Goal: Information Seeking & Learning: Learn about a topic

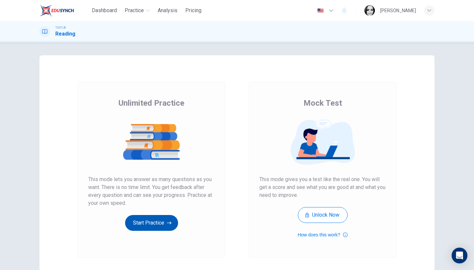
click at [170, 221] on icon "button" at bounding box center [169, 223] width 5 height 7
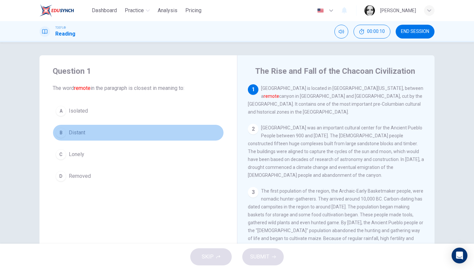
click at [80, 134] on span "Distant" at bounding box center [77, 133] width 16 height 8
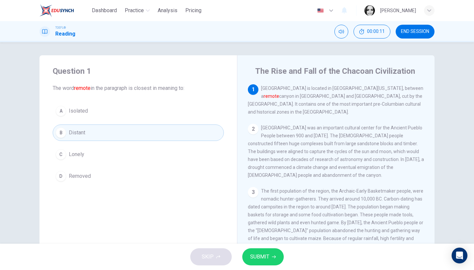
click at [274, 256] on icon "button" at bounding box center [274, 257] width 4 height 4
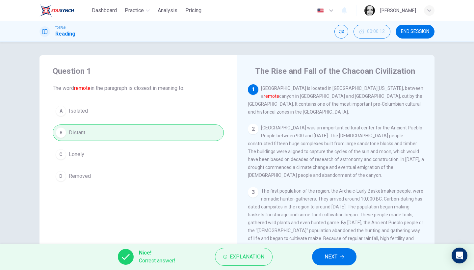
click at [332, 265] on div "Nice! Correct answer! Explanation NEXT" at bounding box center [237, 257] width 474 height 26
click at [332, 264] on button "NEXT" at bounding box center [334, 256] width 44 height 17
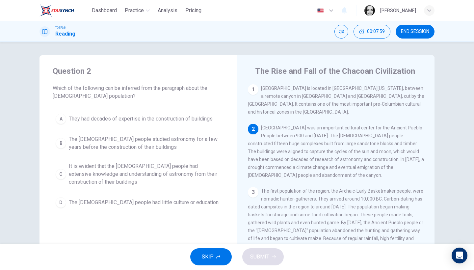
click at [173, 183] on span "It is evident that the [DEMOGRAPHIC_DATA] people had extensive knowledge and un…" at bounding box center [145, 174] width 152 height 24
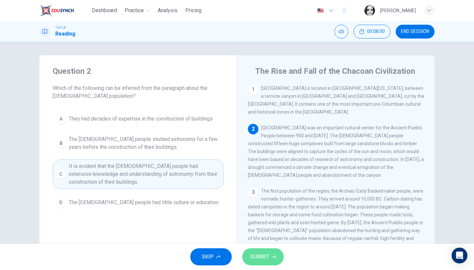
click at [280, 262] on button "SUBMIT" at bounding box center [262, 256] width 41 height 17
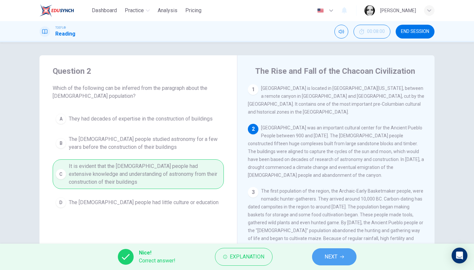
click at [335, 256] on span "NEXT" at bounding box center [331, 256] width 13 height 9
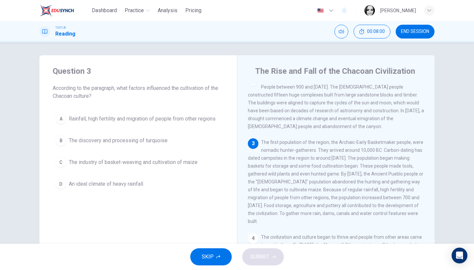
scroll to position [58, 0]
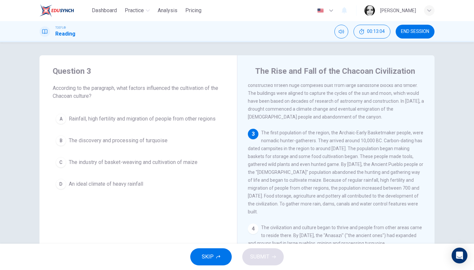
drag, startPoint x: 258, startPoint y: 177, endPoint x: 253, endPoint y: 177, distance: 4.9
click at [117, 121] on span "Rainfall, high fertility and migration of people from other regions" at bounding box center [142, 119] width 147 height 8
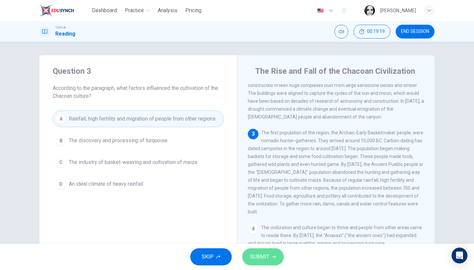
click at [269, 258] on button "SUBMIT" at bounding box center [262, 256] width 41 height 17
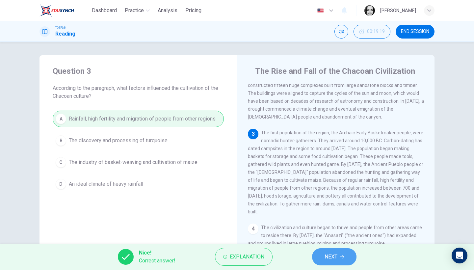
click at [335, 252] on button "NEXT" at bounding box center [334, 256] width 44 height 17
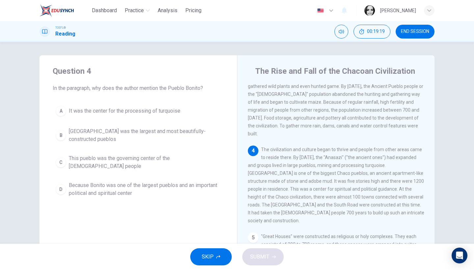
scroll to position [137, 0]
click at [124, 181] on span "Because Bonito was one of the largest pueblos and an important political and sp…" at bounding box center [145, 189] width 152 height 16
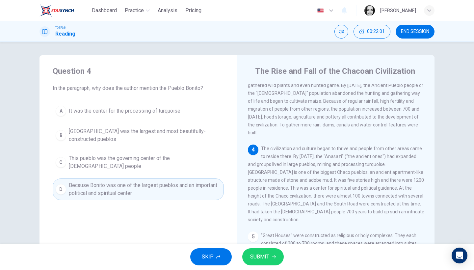
click at [265, 256] on span "SUBMIT" at bounding box center [259, 256] width 19 height 9
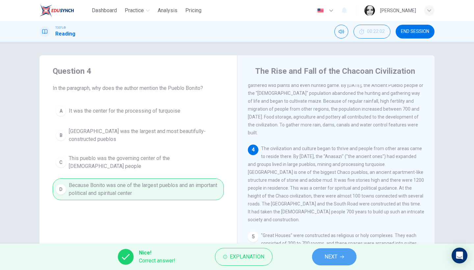
click at [342, 252] on button "NEXT" at bounding box center [334, 256] width 44 height 17
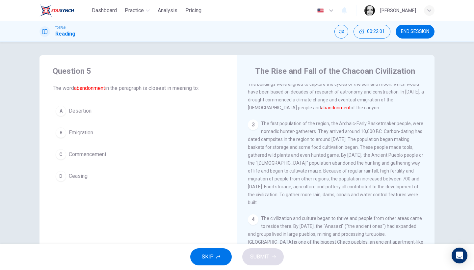
scroll to position [39, 0]
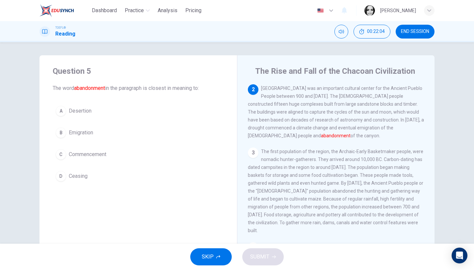
click at [80, 115] on button "A Desertion" at bounding box center [138, 111] width 171 height 16
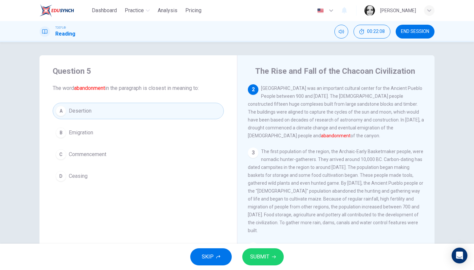
click at [261, 260] on span "SUBMIT" at bounding box center [259, 256] width 19 height 9
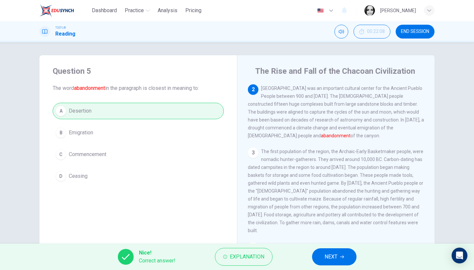
click at [354, 256] on button "NEXT" at bounding box center [334, 256] width 44 height 17
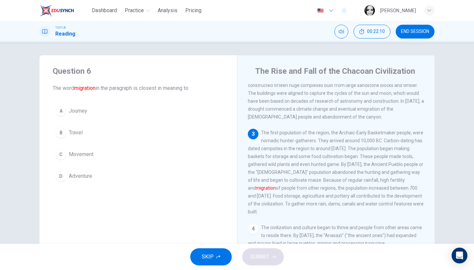
click at [82, 155] on span "Movement" at bounding box center [81, 154] width 25 height 8
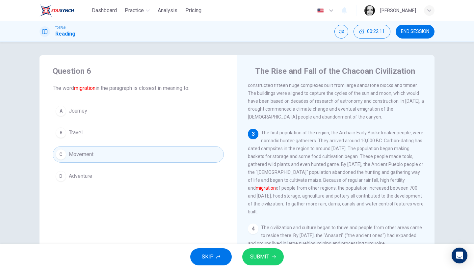
click at [267, 258] on span "SUBMIT" at bounding box center [259, 256] width 19 height 9
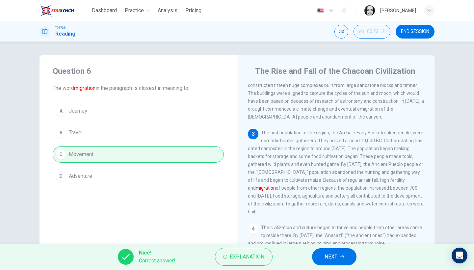
click at [325, 258] on span "NEXT" at bounding box center [331, 256] width 13 height 9
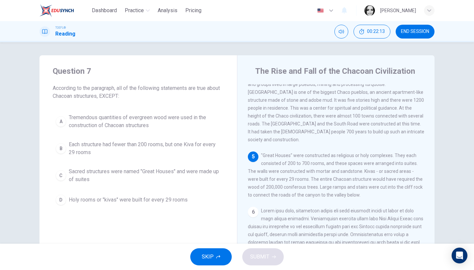
scroll to position [203, 0]
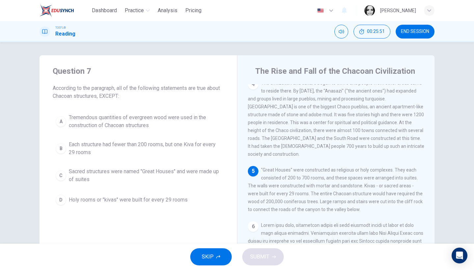
click at [138, 174] on span "Sacred structures were named "Great Houses" and were made up of suites" at bounding box center [145, 176] width 152 height 16
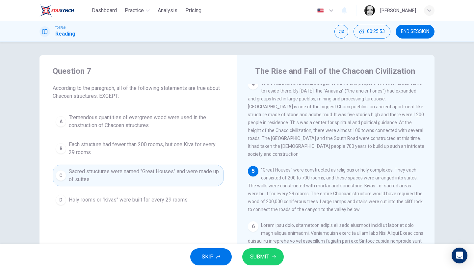
click at [273, 258] on icon "button" at bounding box center [274, 257] width 4 height 4
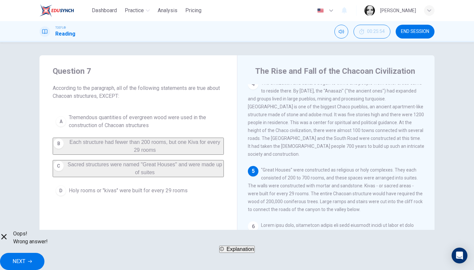
click at [25, 257] on span "NEXT" at bounding box center [19, 261] width 13 height 9
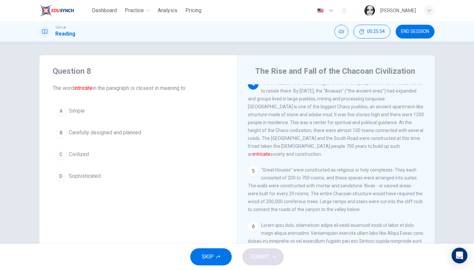
scroll to position [190, 0]
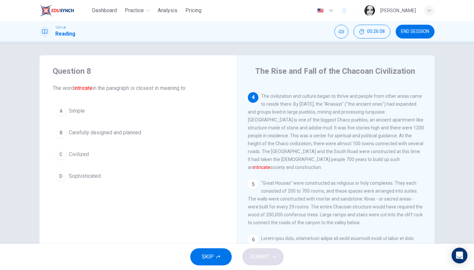
click at [123, 132] on span "Carefully designed and planned" at bounding box center [105, 133] width 72 height 8
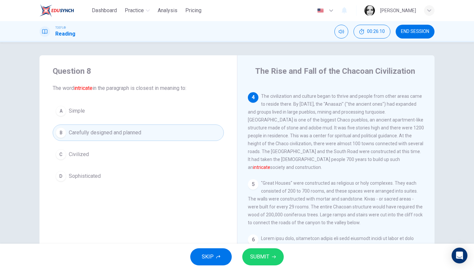
click at [257, 251] on button "SUBMIT" at bounding box center [262, 256] width 41 height 17
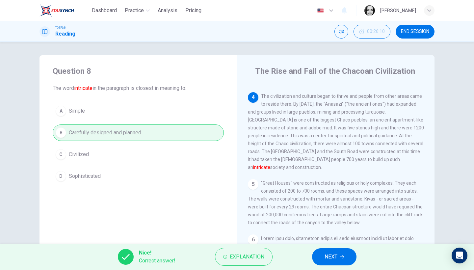
click at [338, 255] on button "NEXT" at bounding box center [334, 256] width 44 height 17
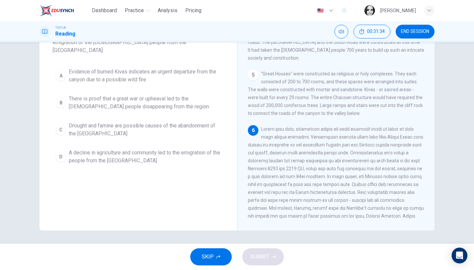
scroll to position [52, 0]
click at [115, 96] on span "There is proof that a great war or upheaval led to the [DEMOGRAPHIC_DATA] peopl…" at bounding box center [145, 104] width 152 height 16
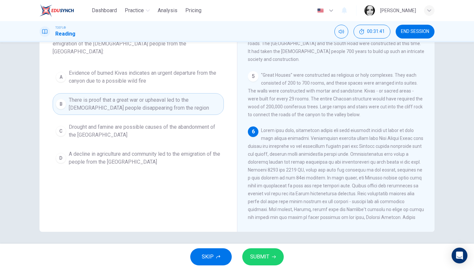
click at [270, 255] on button "SUBMIT" at bounding box center [262, 256] width 41 height 17
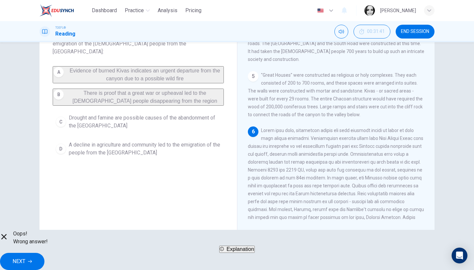
click at [25, 260] on span "NEXT" at bounding box center [19, 261] width 13 height 9
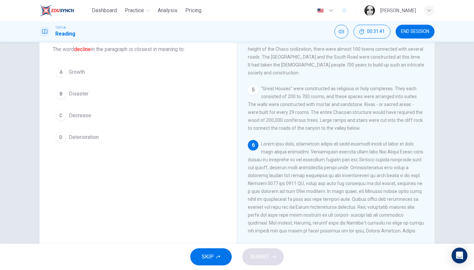
scroll to position [0, 0]
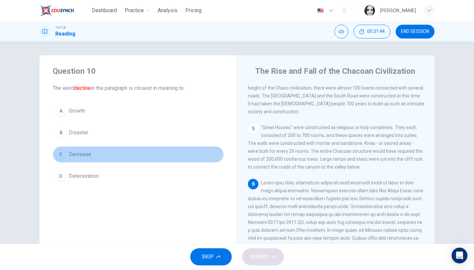
click at [82, 155] on span "Decrease" at bounding box center [80, 154] width 22 height 8
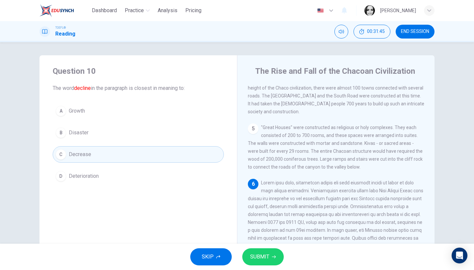
click at [275, 260] on button "SUBMIT" at bounding box center [262, 256] width 41 height 17
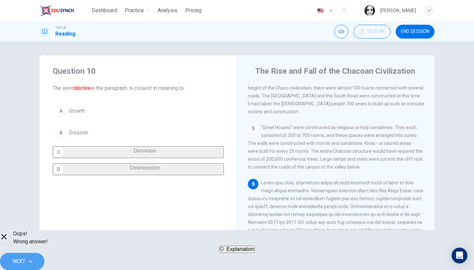
click at [44, 263] on button "NEXT" at bounding box center [22, 261] width 44 height 17
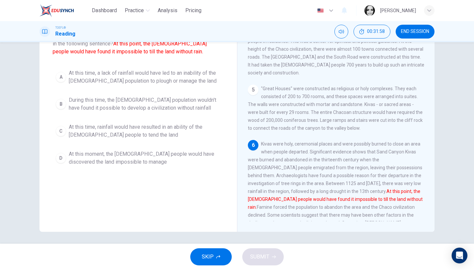
scroll to position [41, 0]
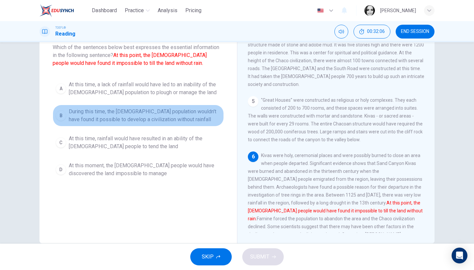
click at [91, 114] on span "During this time, the [DEMOGRAPHIC_DATA] population wouldn't have found it poss…" at bounding box center [145, 116] width 152 height 16
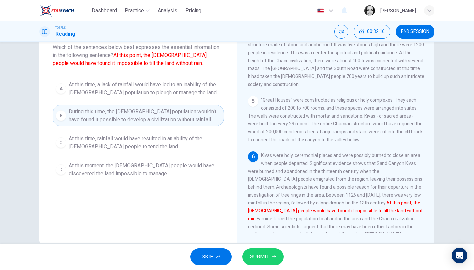
click at [264, 264] on button "SUBMIT" at bounding box center [262, 256] width 41 height 17
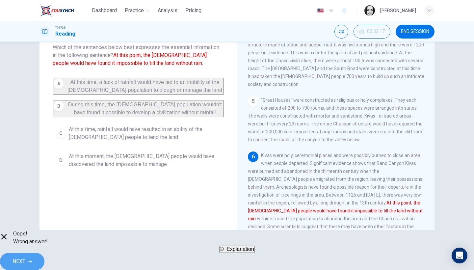
click at [25, 257] on span "NEXT" at bounding box center [19, 261] width 13 height 9
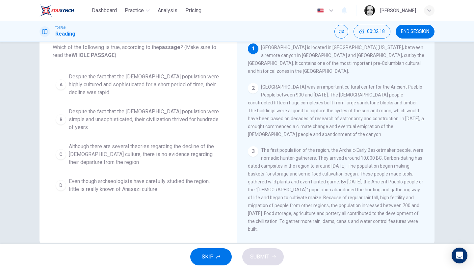
scroll to position [27, 0]
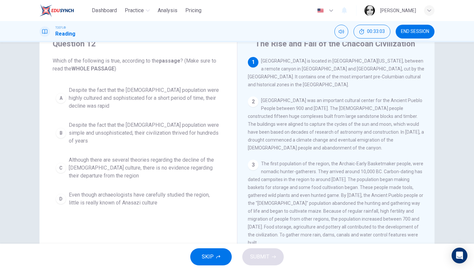
click at [196, 161] on span "Although there are several theories regarding the decline of the [DEMOGRAPHIC_D…" at bounding box center [145, 168] width 152 height 24
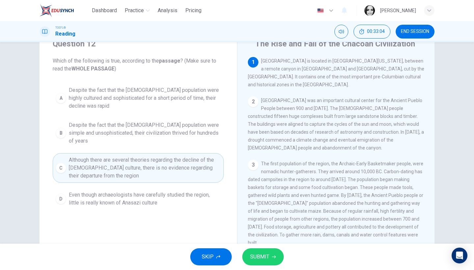
click at [257, 257] on span "SUBMIT" at bounding box center [259, 256] width 19 height 9
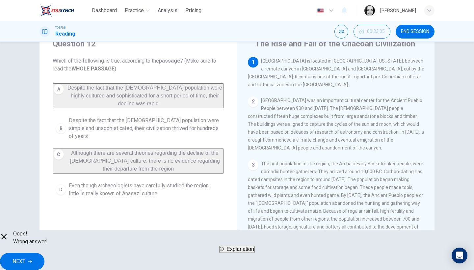
click at [25, 257] on span "NEXT" at bounding box center [19, 261] width 13 height 9
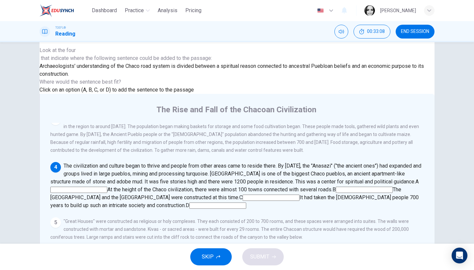
scroll to position [160, 0]
click at [393, 187] on input at bounding box center [364, 190] width 57 height 6
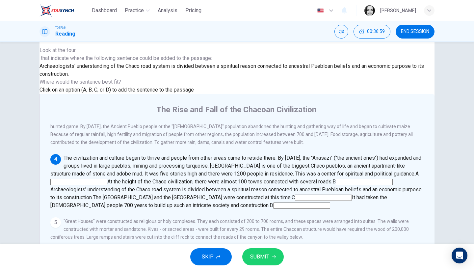
click at [272, 252] on button "SUBMIT" at bounding box center [262, 256] width 41 height 17
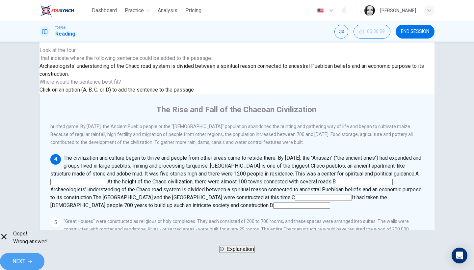
click at [25, 257] on span "NEXT" at bounding box center [19, 261] width 13 height 9
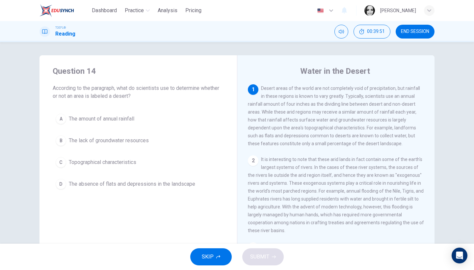
click at [175, 189] on button "D The absence of flats and depressions in the landscape" at bounding box center [138, 184] width 171 height 16
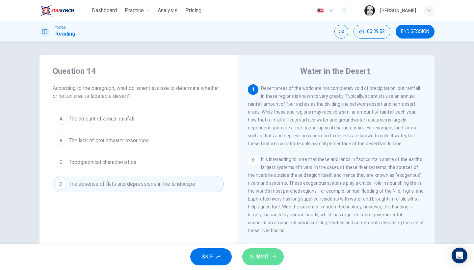
click at [271, 254] on button "SUBMIT" at bounding box center [262, 256] width 41 height 17
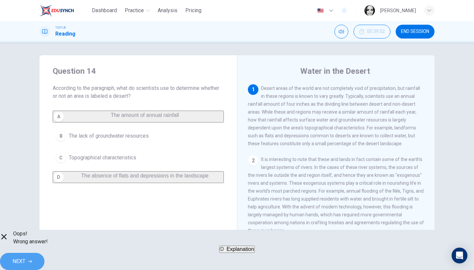
click at [44, 253] on button "NEXT" at bounding box center [22, 261] width 44 height 17
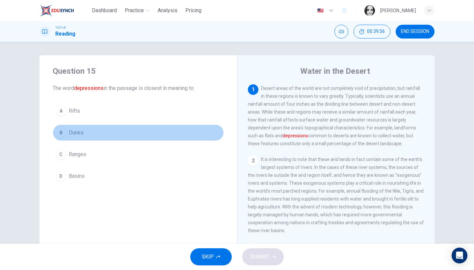
click at [75, 135] on span "Dunes" at bounding box center [76, 133] width 15 height 8
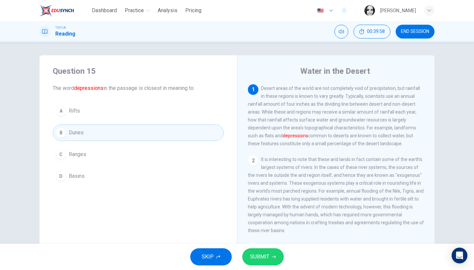
click at [276, 261] on button "SUBMIT" at bounding box center [262, 256] width 41 height 17
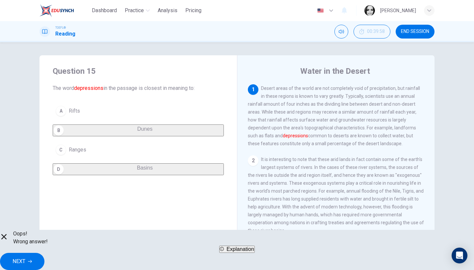
click at [44, 255] on button "NEXT" at bounding box center [22, 261] width 44 height 17
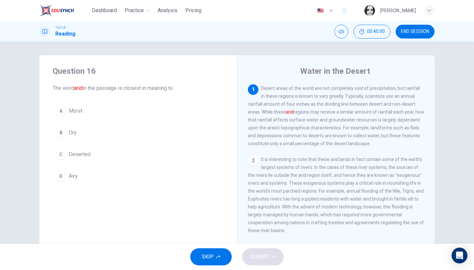
click at [73, 136] on span "Dry" at bounding box center [73, 133] width 8 height 8
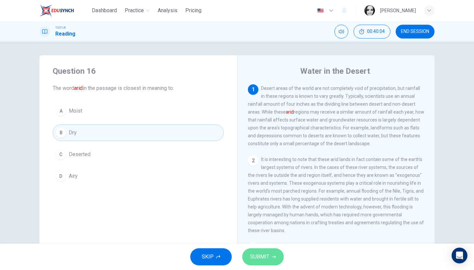
click at [274, 257] on icon "button" at bounding box center [274, 257] width 4 height 4
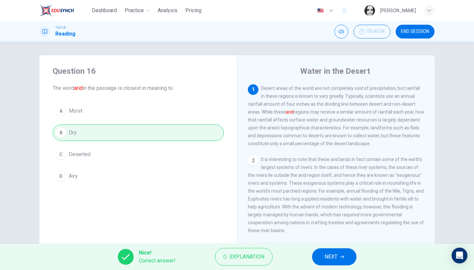
click at [328, 264] on button "NEXT" at bounding box center [334, 256] width 44 height 17
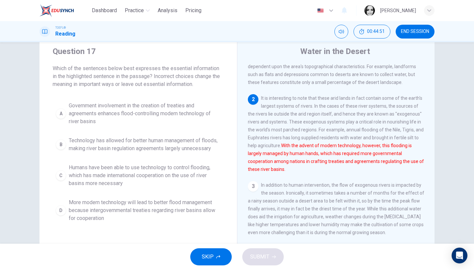
scroll to position [36, 0]
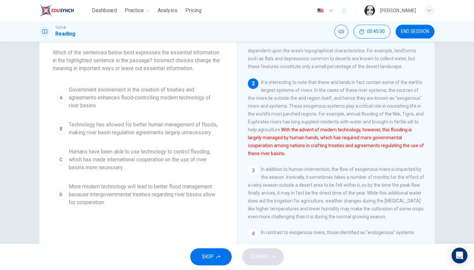
click at [179, 206] on span "More modern technology will lead to better flood management because intergovern…" at bounding box center [145, 195] width 152 height 24
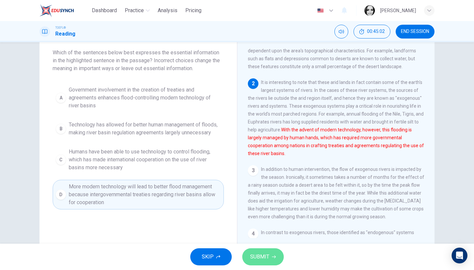
click at [268, 259] on span "SUBMIT" at bounding box center [259, 256] width 19 height 9
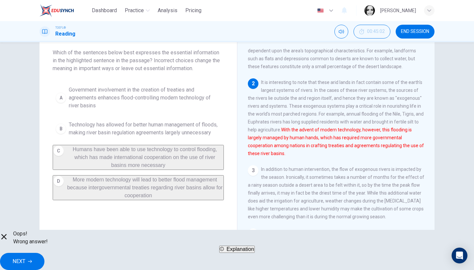
click at [25, 257] on span "NEXT" at bounding box center [19, 261] width 13 height 9
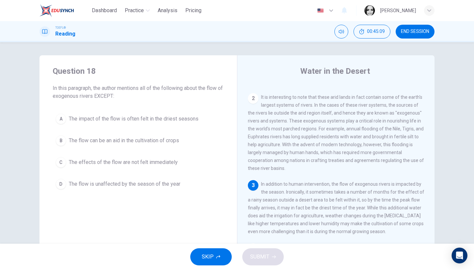
scroll to position [105, 0]
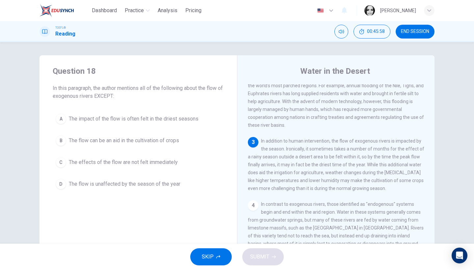
click at [75, 126] on button "A The impact of the flow is often felt in the driest seasons" at bounding box center [138, 119] width 171 height 16
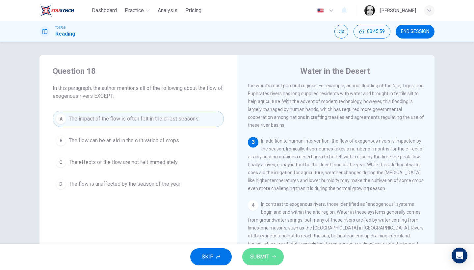
click at [276, 265] on button "SUBMIT" at bounding box center [262, 256] width 41 height 17
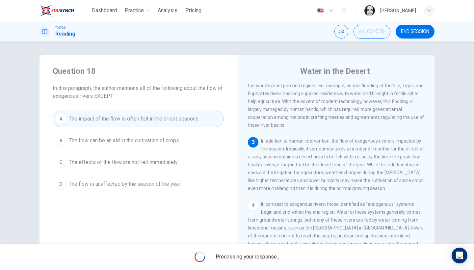
click at [269, 257] on span "Processing your response..." at bounding box center [248, 257] width 64 height 8
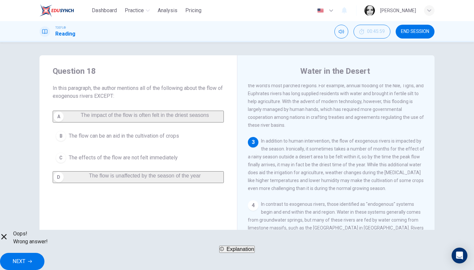
click at [44, 253] on button "NEXT" at bounding box center [22, 261] width 44 height 17
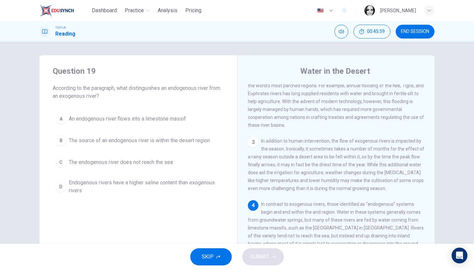
scroll to position [145, 0]
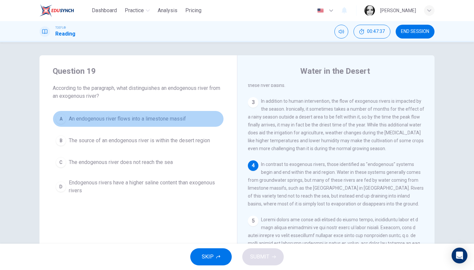
click at [142, 116] on span "An endogenous river flows into a limestone massif" at bounding box center [127, 119] width 117 height 8
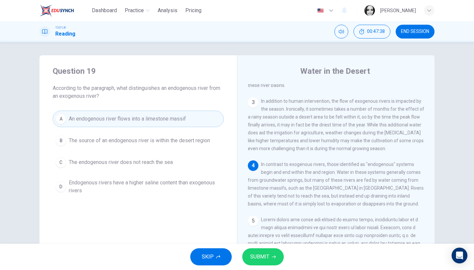
click at [254, 251] on button "SUBMIT" at bounding box center [262, 256] width 41 height 17
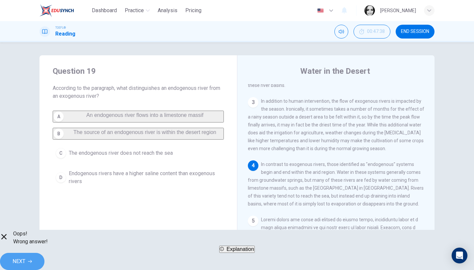
click at [44, 260] on button "NEXT" at bounding box center [22, 261] width 44 height 17
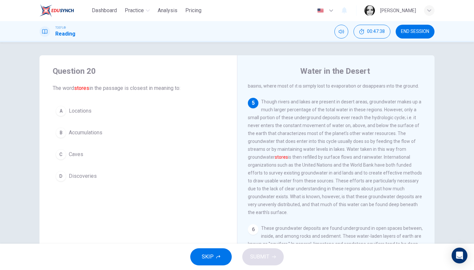
scroll to position [264, 0]
click at [80, 136] on span "Accumulations" at bounding box center [86, 133] width 34 height 8
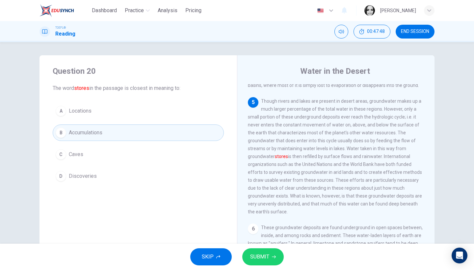
click at [258, 252] on span "SUBMIT" at bounding box center [259, 256] width 19 height 9
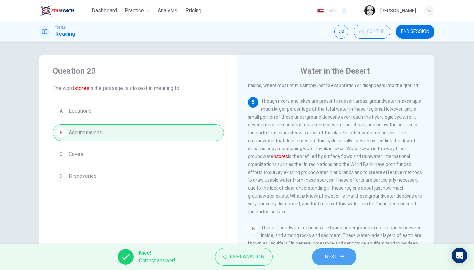
click at [339, 258] on button "NEXT" at bounding box center [334, 256] width 44 height 17
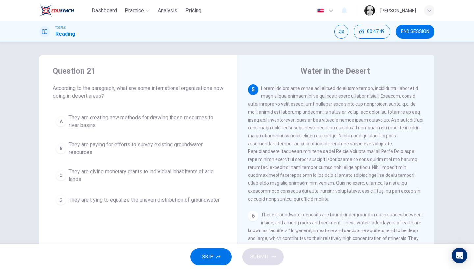
scroll to position [13, 0]
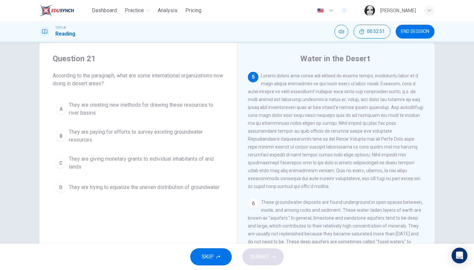
click at [120, 113] on span "They are creating new methods for drawing these resources to river basins" at bounding box center [145, 109] width 152 height 16
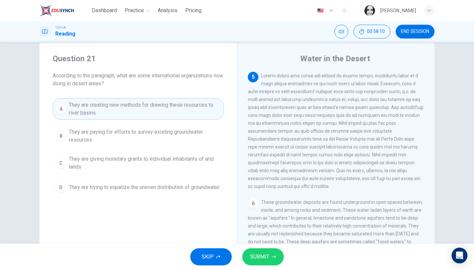
click at [272, 263] on button "SUBMIT" at bounding box center [262, 256] width 41 height 17
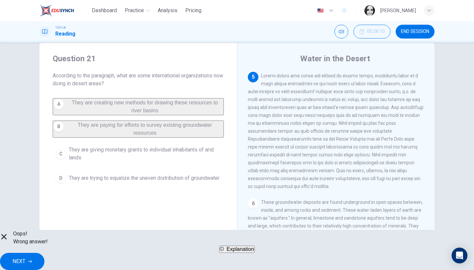
click at [44, 260] on button "NEXT" at bounding box center [22, 261] width 44 height 17
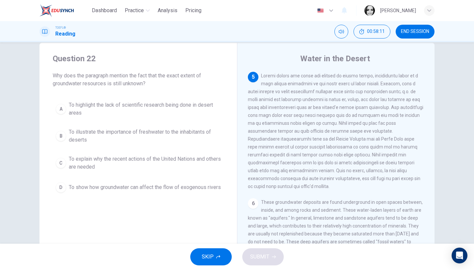
scroll to position [275, 0]
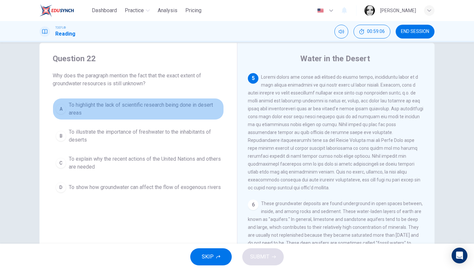
click at [86, 117] on button "A To highlight the lack of scientific research being done in desert areas" at bounding box center [138, 109] width 171 height 22
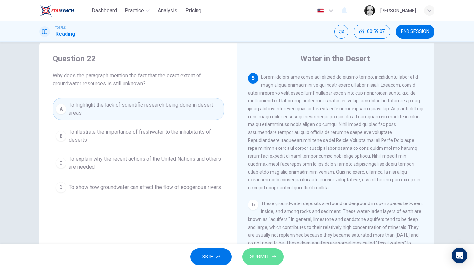
click at [258, 250] on button "SUBMIT" at bounding box center [262, 256] width 41 height 17
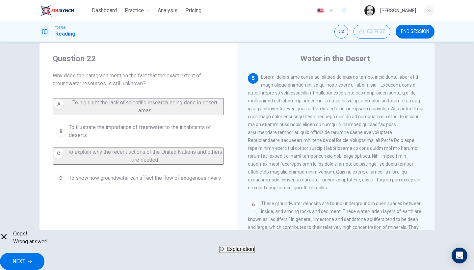
click at [44, 255] on button "NEXT" at bounding box center [22, 261] width 44 height 17
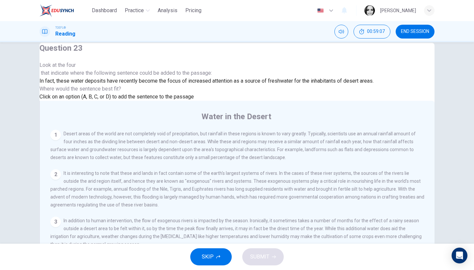
scroll to position [282, 0]
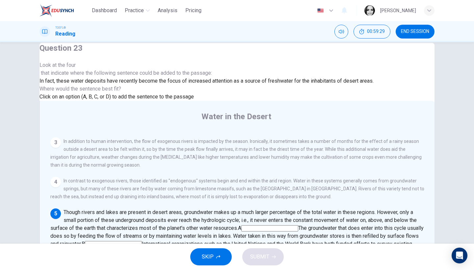
click at [341, 249] on input at bounding box center [312, 252] width 57 height 6
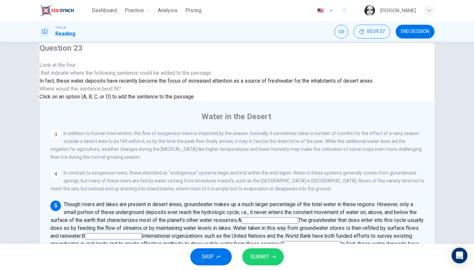
scroll to position [283, 0]
click at [264, 260] on span "SUBMIT" at bounding box center [259, 256] width 19 height 9
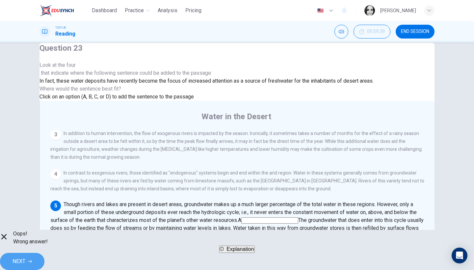
click at [44, 257] on button "NEXT" at bounding box center [22, 261] width 44 height 17
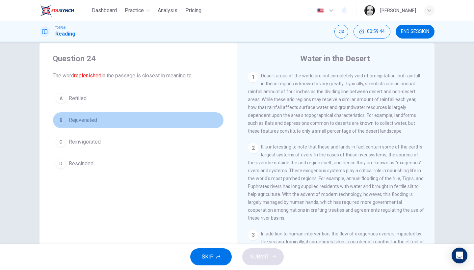
click at [89, 119] on span "Rejuvenated" at bounding box center [83, 120] width 28 height 8
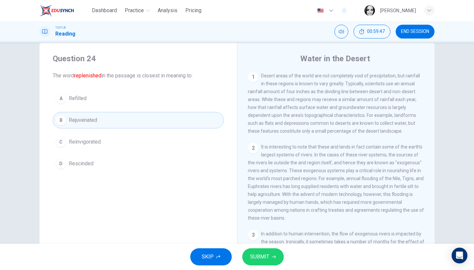
click at [101, 141] on button "C Reinvigorated" at bounding box center [138, 142] width 171 height 16
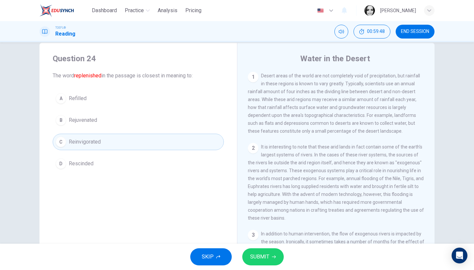
click at [258, 263] on button "SUBMIT" at bounding box center [262, 256] width 41 height 17
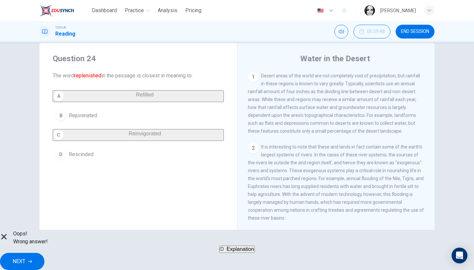
click at [25, 257] on span "NEXT" at bounding box center [19, 261] width 13 height 9
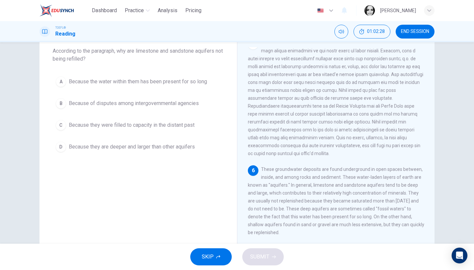
scroll to position [25, 0]
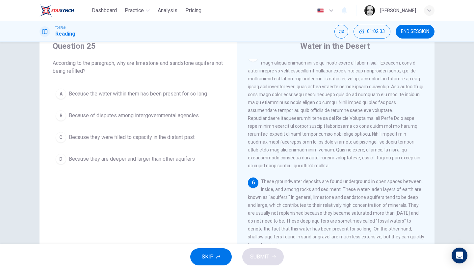
click at [109, 118] on span "Because of disputes among intergovernmental agencies" at bounding box center [134, 116] width 130 height 8
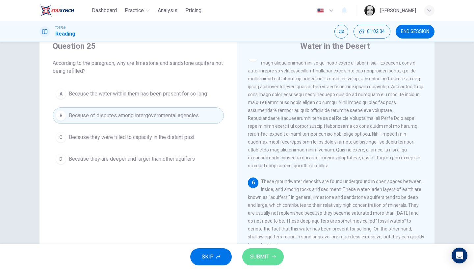
click at [255, 256] on span "SUBMIT" at bounding box center [259, 256] width 19 height 9
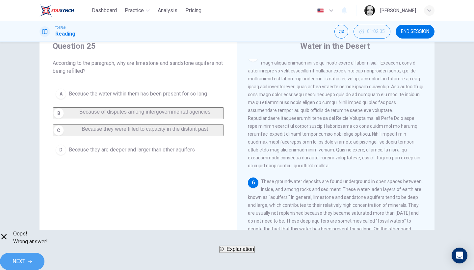
click at [44, 253] on button "NEXT" at bounding box center [22, 261] width 44 height 17
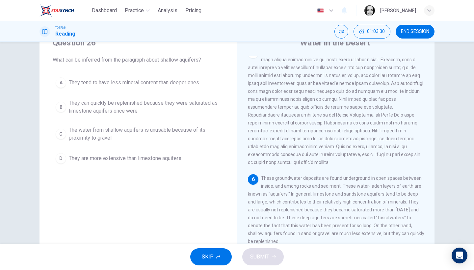
scroll to position [54, 0]
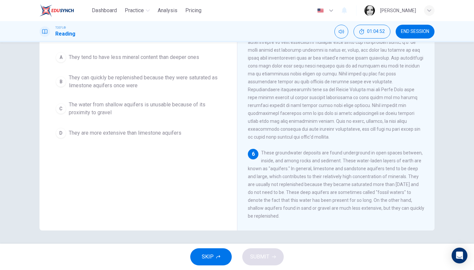
click at [142, 87] on span "They can quickly be replenished because they were saturated as limestone aquife…" at bounding box center [145, 82] width 152 height 16
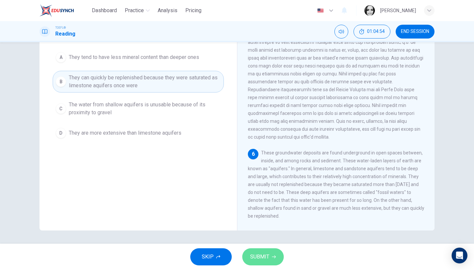
click at [269, 258] on span "SUBMIT" at bounding box center [259, 256] width 19 height 9
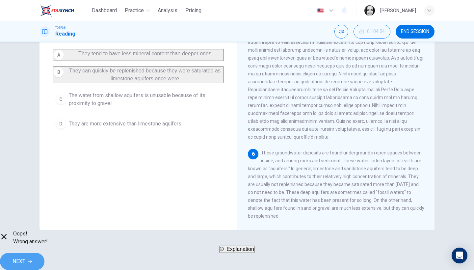
click at [44, 253] on button "NEXT" at bounding box center [22, 261] width 44 height 17
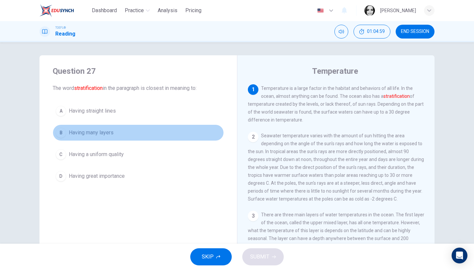
click at [75, 137] on button "B Having many layers" at bounding box center [138, 132] width 171 height 16
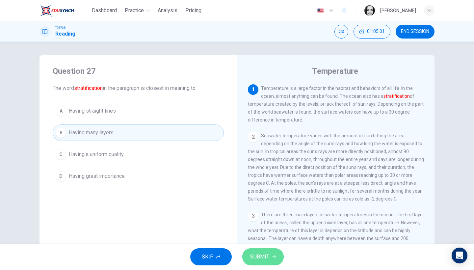
click at [267, 255] on span "SUBMIT" at bounding box center [259, 256] width 19 height 9
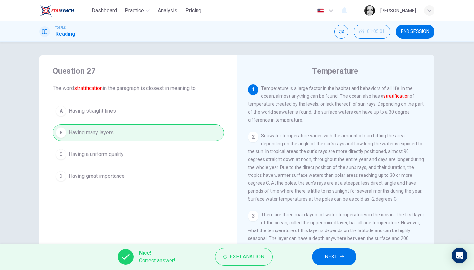
click at [344, 255] on icon "button" at bounding box center [342, 257] width 4 height 4
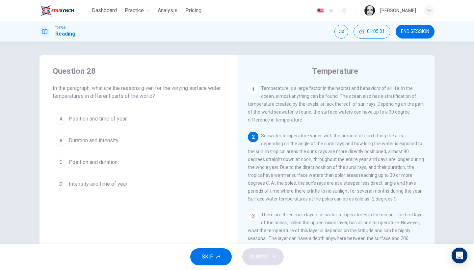
scroll to position [47, 0]
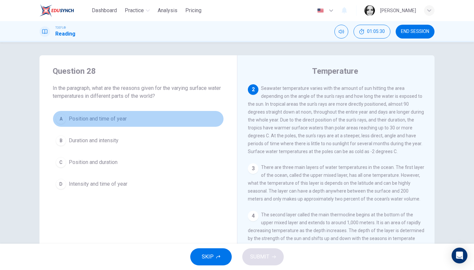
click at [105, 117] on span "Position and time of year" at bounding box center [98, 119] width 58 height 8
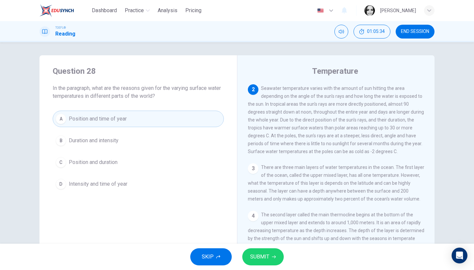
click at [261, 257] on span "SUBMIT" at bounding box center [259, 256] width 19 height 9
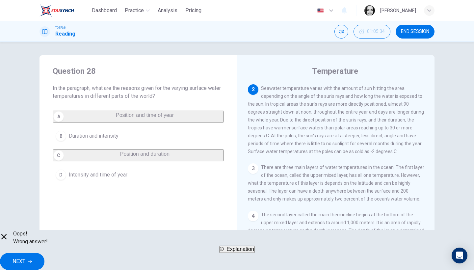
click at [25, 257] on span "NEXT" at bounding box center [19, 261] width 13 height 9
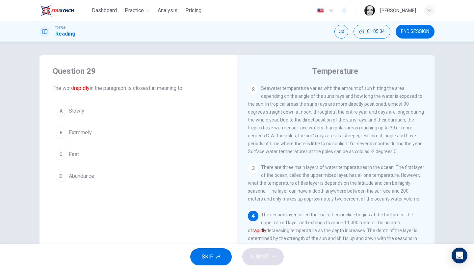
scroll to position [90, 0]
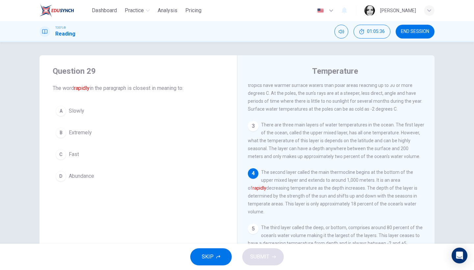
click at [75, 151] on span "Fast" at bounding box center [74, 154] width 10 height 8
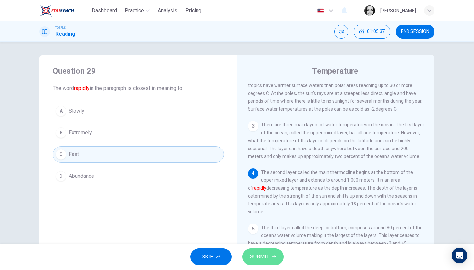
click at [264, 254] on span "SUBMIT" at bounding box center [259, 256] width 19 height 9
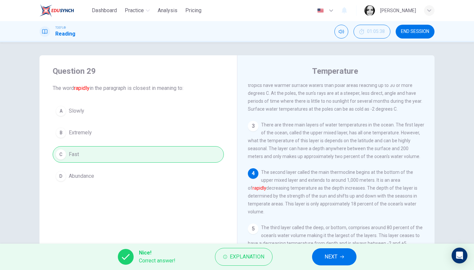
click at [342, 254] on button "NEXT" at bounding box center [334, 256] width 44 height 17
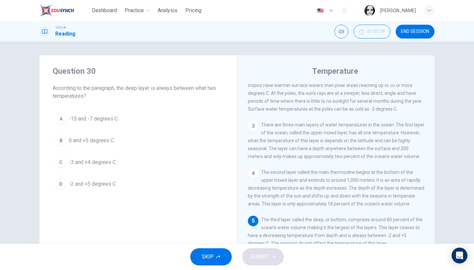
scroll to position [129, 0]
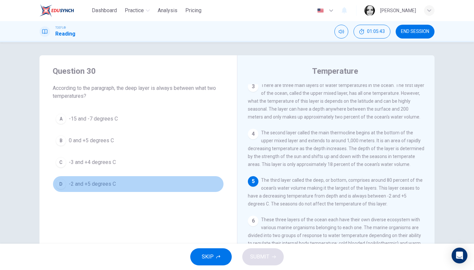
click at [104, 185] on span "-2 and +5 degrees C" at bounding box center [92, 184] width 47 height 8
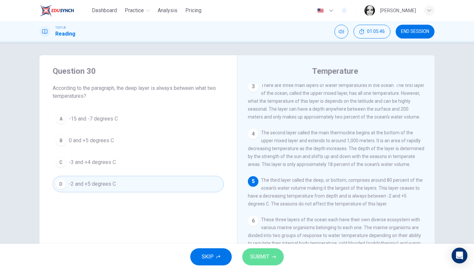
click at [273, 258] on icon "button" at bounding box center [274, 257] width 4 height 4
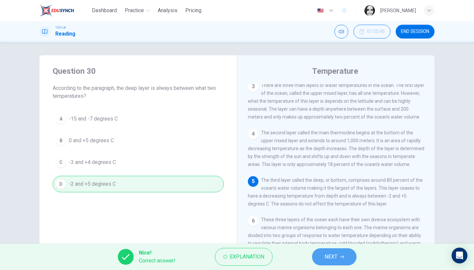
click at [334, 253] on span "NEXT" at bounding box center [331, 256] width 13 height 9
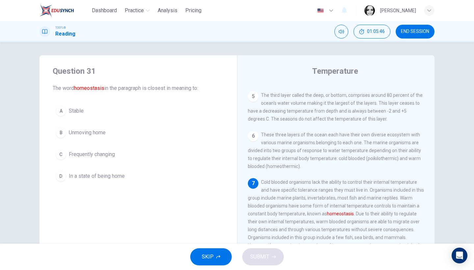
scroll to position [237, 0]
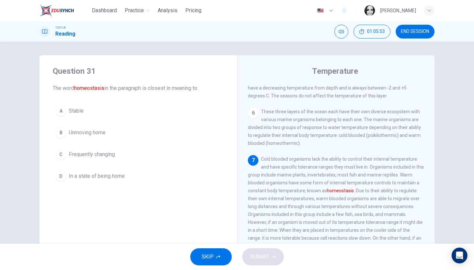
click at [85, 135] on span "Unmoving home" at bounding box center [87, 133] width 37 height 8
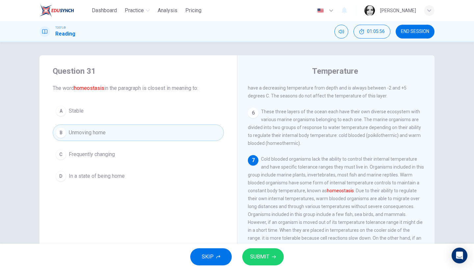
click at [80, 114] on span "Stable" at bounding box center [76, 111] width 15 height 8
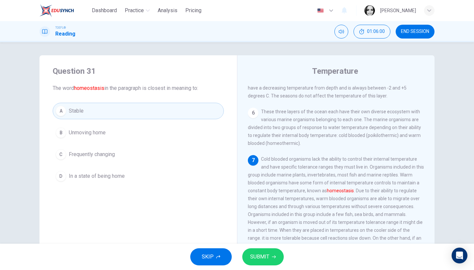
click at [85, 136] on span "Unmoving home" at bounding box center [87, 133] width 37 height 8
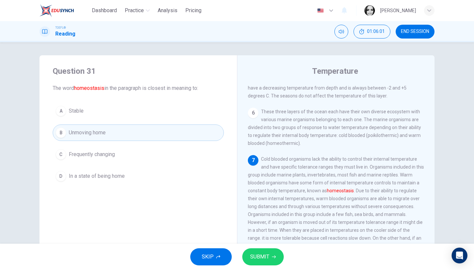
click at [267, 260] on span "SUBMIT" at bounding box center [259, 256] width 19 height 9
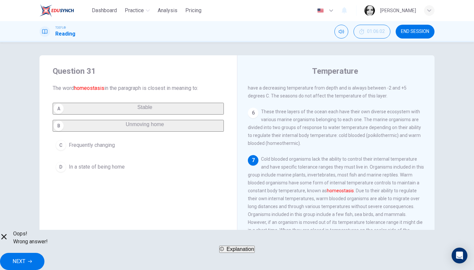
click at [44, 261] on button "NEXT" at bounding box center [22, 261] width 44 height 17
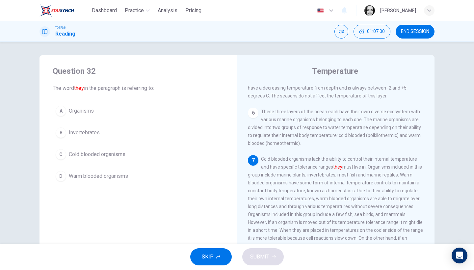
click at [78, 156] on span "Cold blooded organisms" at bounding box center [97, 154] width 57 height 8
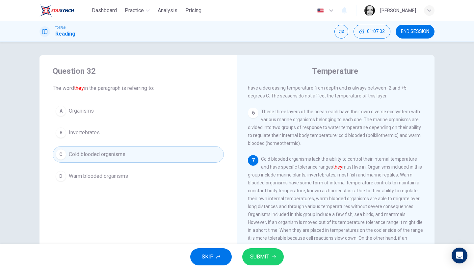
click at [271, 256] on button "SUBMIT" at bounding box center [262, 256] width 41 height 17
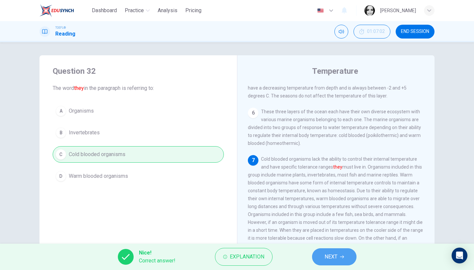
click at [343, 256] on icon "button" at bounding box center [342, 257] width 4 height 4
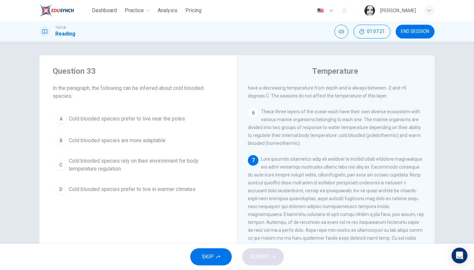
click at [115, 160] on span "Cold blooded species rely on their environment for body temperature regulation" at bounding box center [145, 165] width 152 height 16
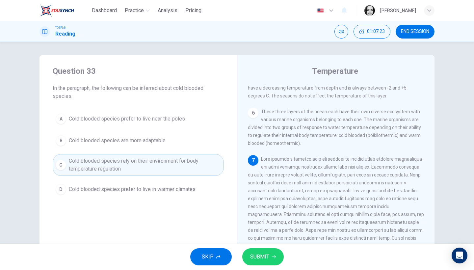
click at [265, 252] on span "SUBMIT" at bounding box center [259, 256] width 19 height 9
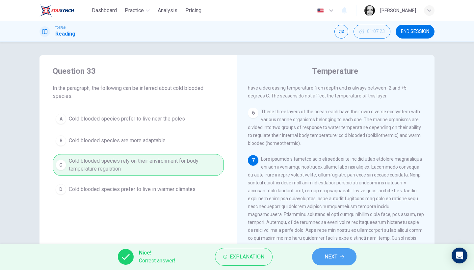
click at [333, 257] on span "NEXT" at bounding box center [331, 256] width 13 height 9
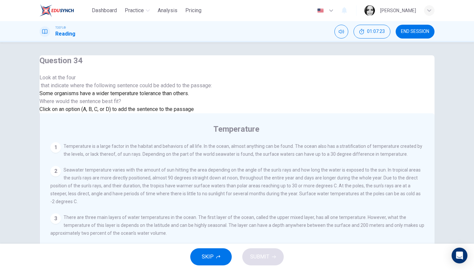
scroll to position [248, 0]
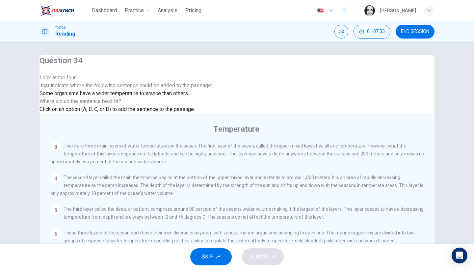
click at [263, 261] on span "SUBMIT" at bounding box center [259, 256] width 19 height 9
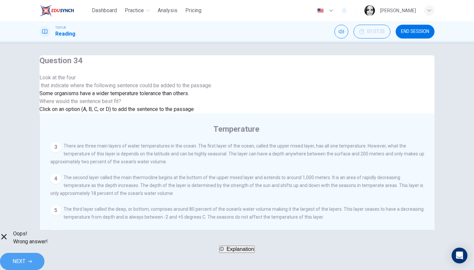
click at [44, 262] on button "NEXT" at bounding box center [22, 261] width 44 height 17
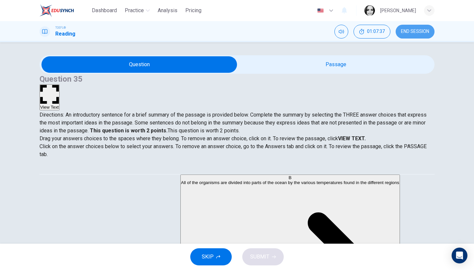
click at [408, 34] on button "END SESSION" at bounding box center [415, 32] width 39 height 14
